Goal: Check status: Check status

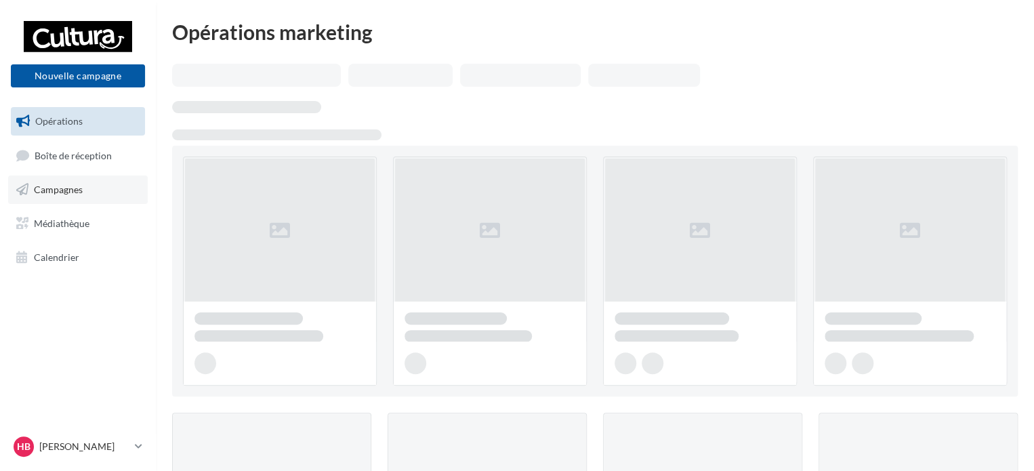
drag, startPoint x: 0, startPoint y: 0, endPoint x: 81, endPoint y: 197, distance: 213.2
click at [81, 197] on link "Campagnes" at bounding box center [78, 189] width 140 height 28
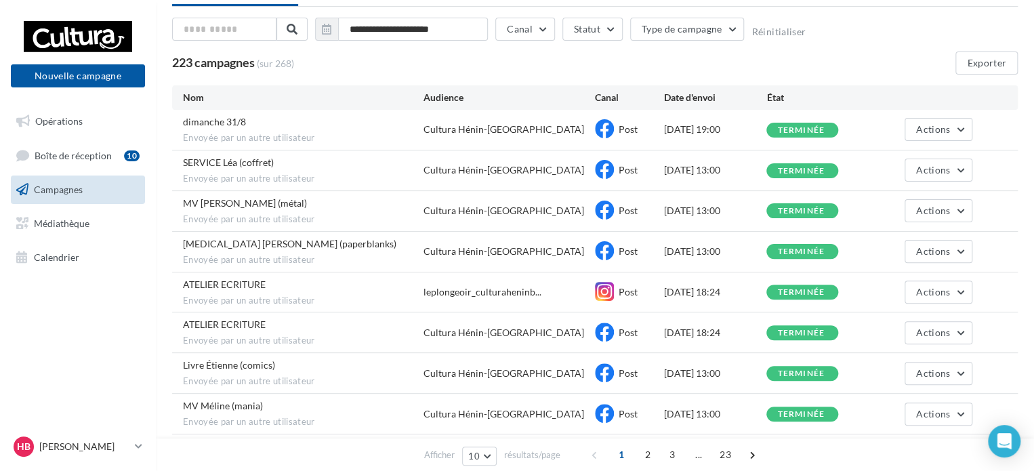
scroll to position [135, 0]
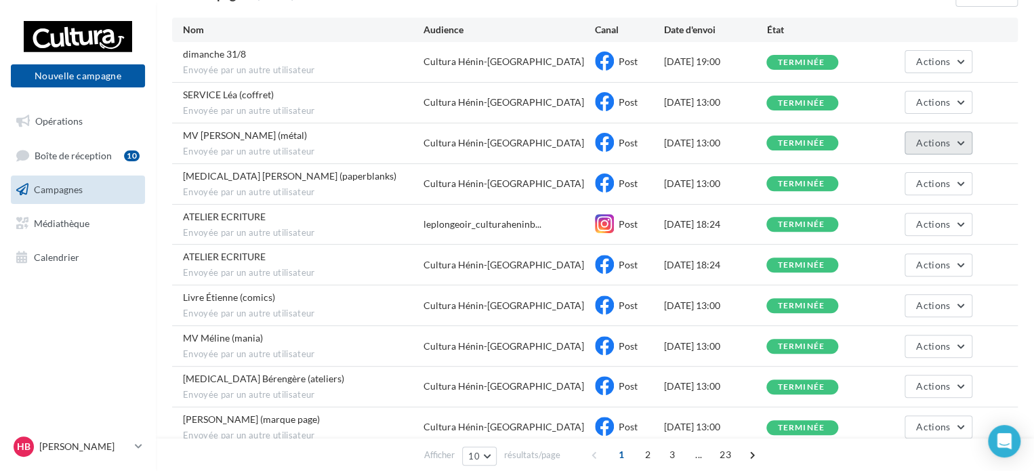
click at [956, 149] on button "Actions" at bounding box center [938, 142] width 68 height 23
click at [902, 181] on button "Voir les résultats" at bounding box center [904, 174] width 135 height 35
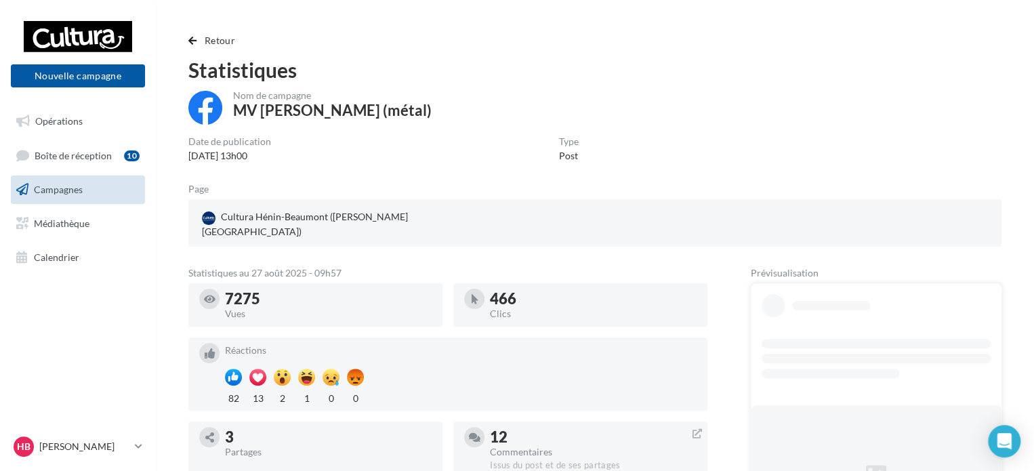
scroll to position [135, 0]
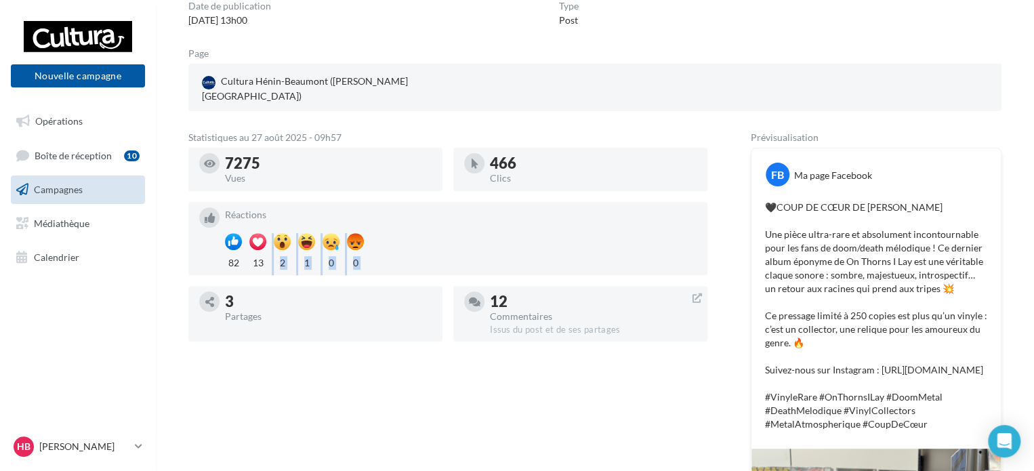
drag, startPoint x: 226, startPoint y: 252, endPoint x: 270, endPoint y: 249, distance: 44.1
click at [270, 249] on div "Réactions 82 13 2 1 0 0" at bounding box center [447, 238] width 497 height 62
click at [222, 264] on div at bounding box center [447, 269] width 519 height 11
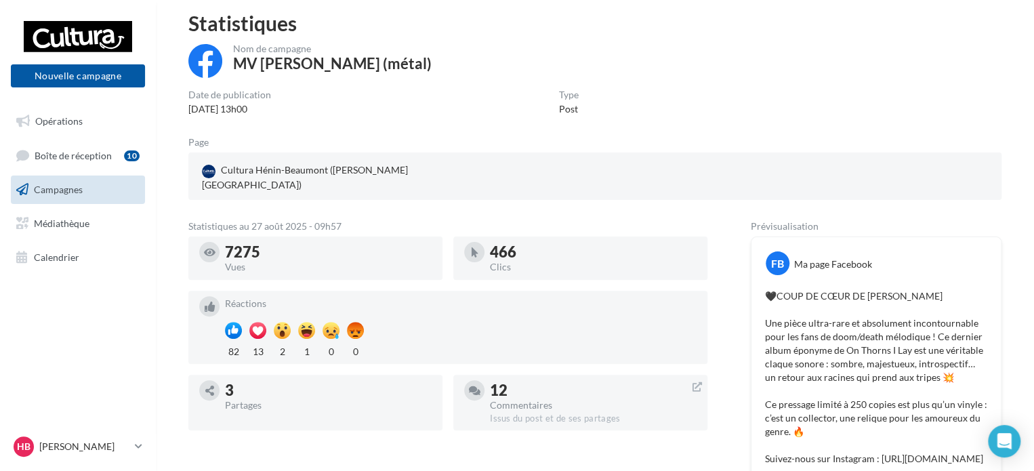
scroll to position [0, 0]
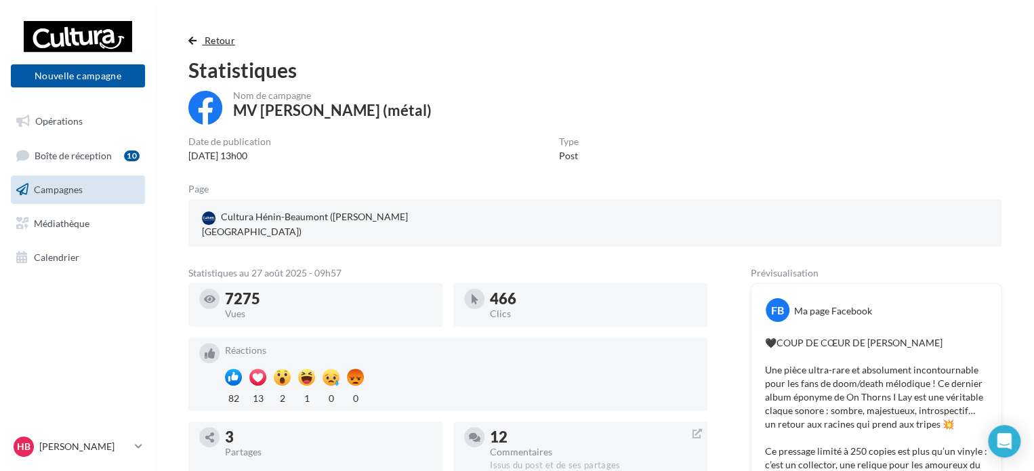
click at [190, 41] on span "button" at bounding box center [192, 40] width 8 height 9
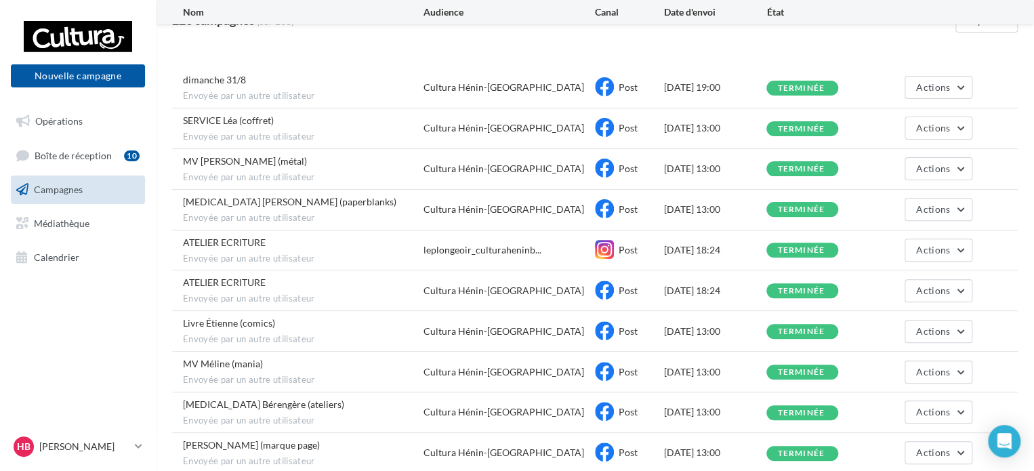
scroll to position [1, 0]
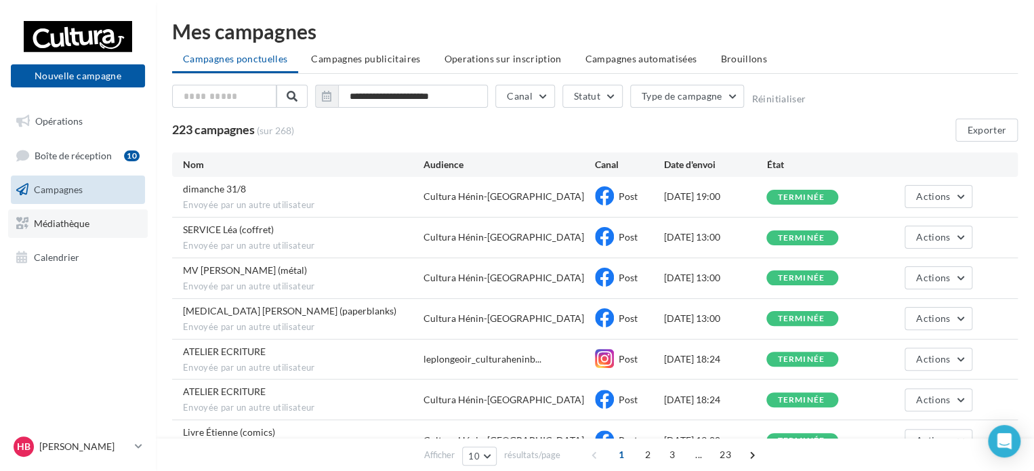
drag, startPoint x: 57, startPoint y: 221, endPoint x: 146, endPoint y: 211, distance: 90.0
click at [57, 221] on span "Médiathèque" at bounding box center [62, 223] width 56 height 12
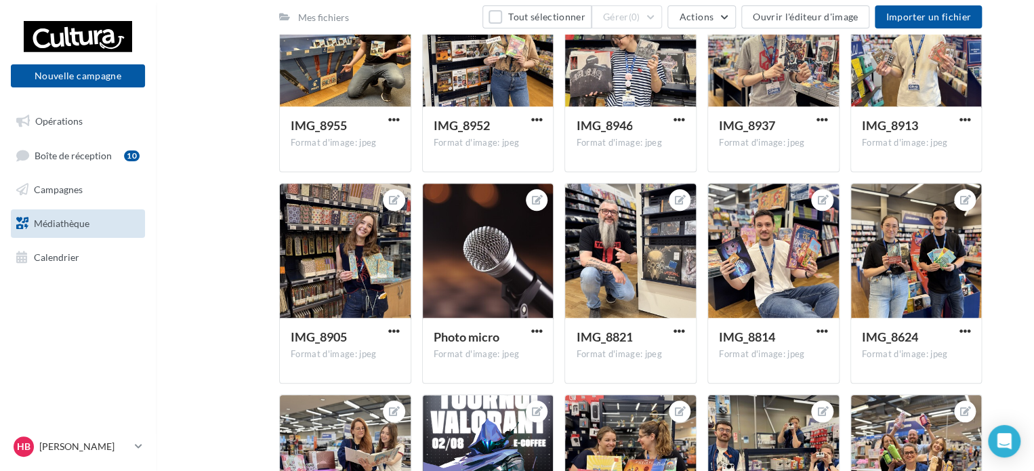
scroll to position [339, 0]
